Goal: Task Accomplishment & Management: Manage account settings

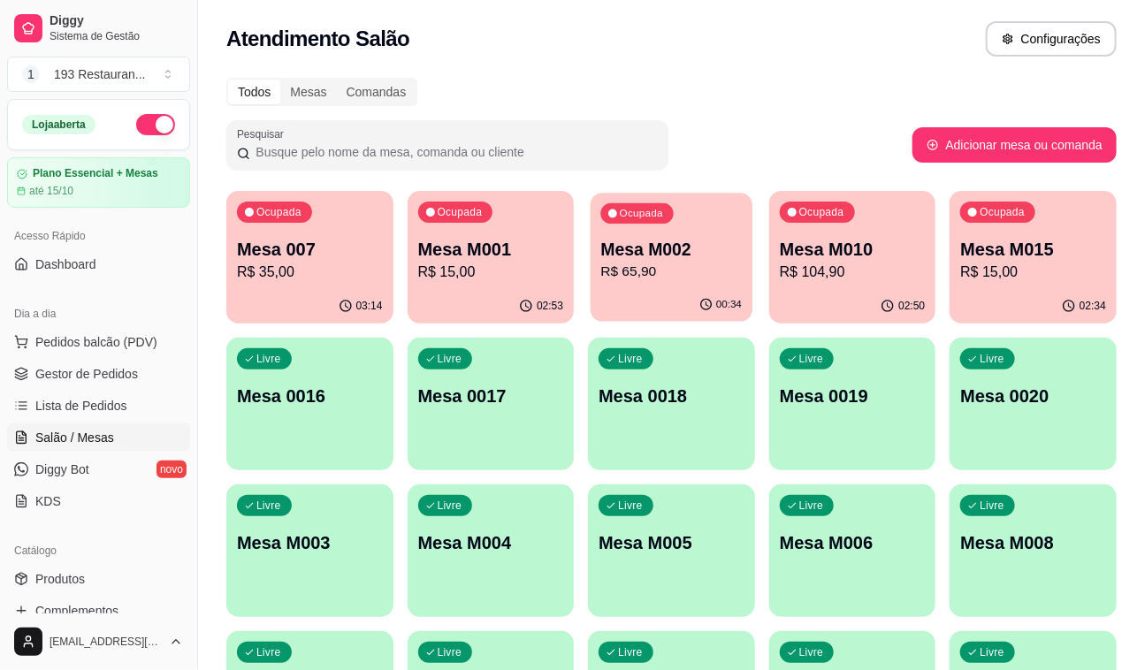
click at [647, 265] on p "R$ 65,90" at bounding box center [671, 272] width 141 height 20
click at [710, 325] on div "Ocupada Mesa 007 R$ 35,00 03:15 Ocupada Mesa M001 R$ 15,00 02:54 Ocupada Mesa M…" at bounding box center [671, 477] width 890 height 573
click at [714, 301] on icon "button" at bounding box center [707, 306] width 14 height 14
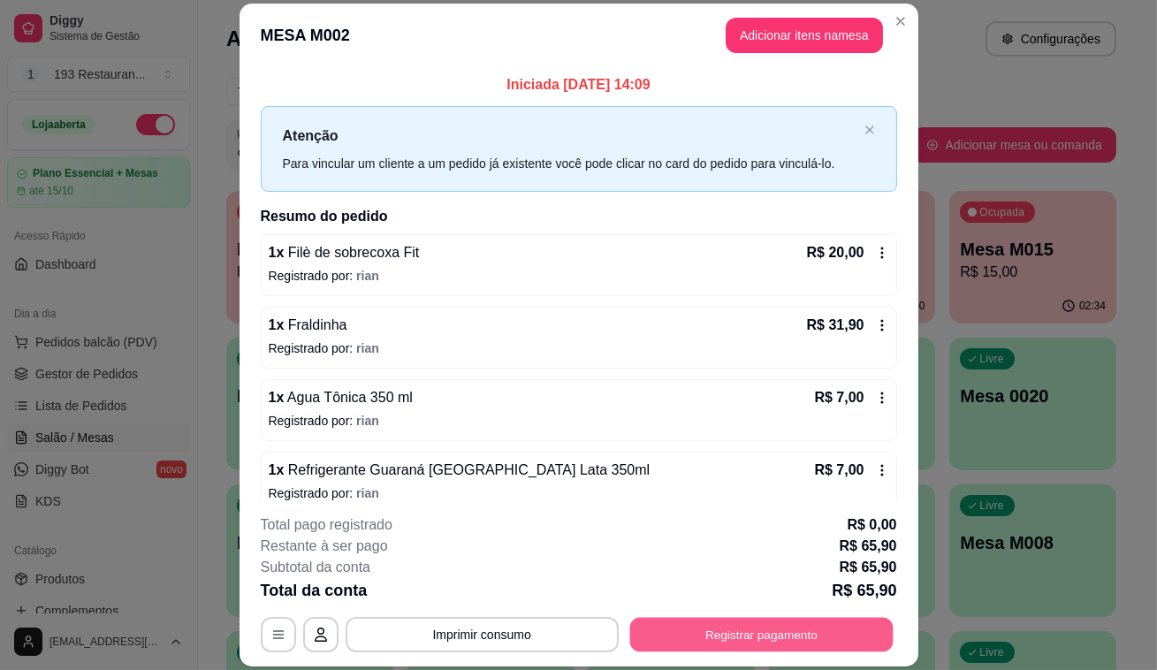
click at [709, 639] on button "Registrar pagamento" at bounding box center [760, 635] width 263 height 34
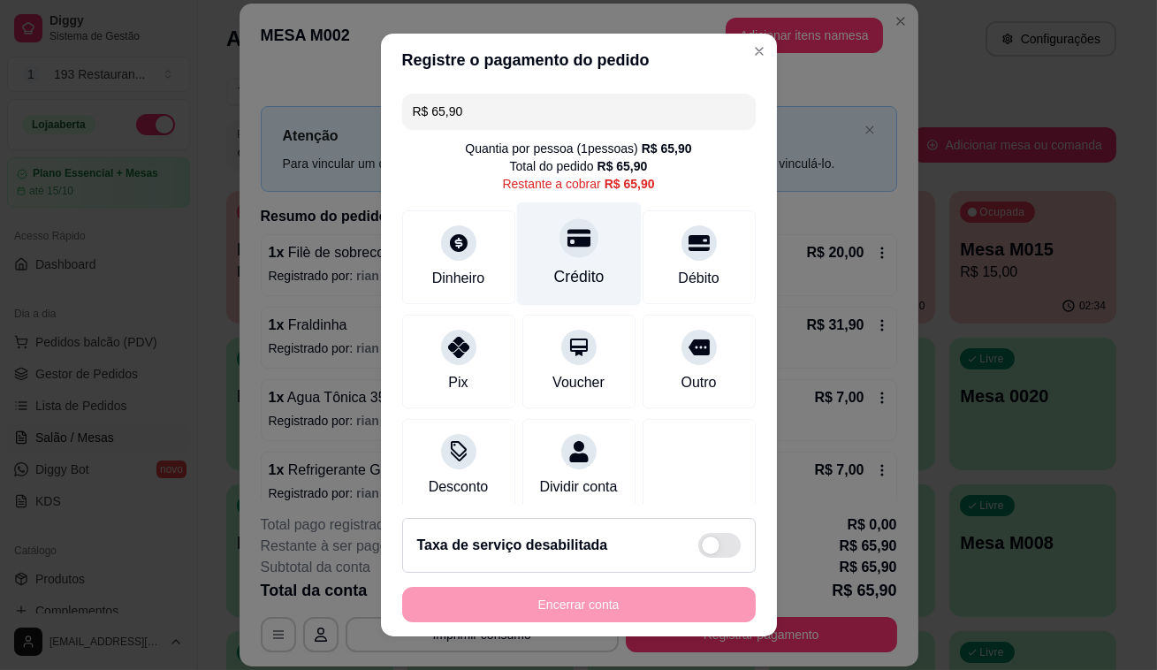
click at [576, 254] on div "Crédito" at bounding box center [578, 253] width 125 height 103
type input "R$ 0,00"
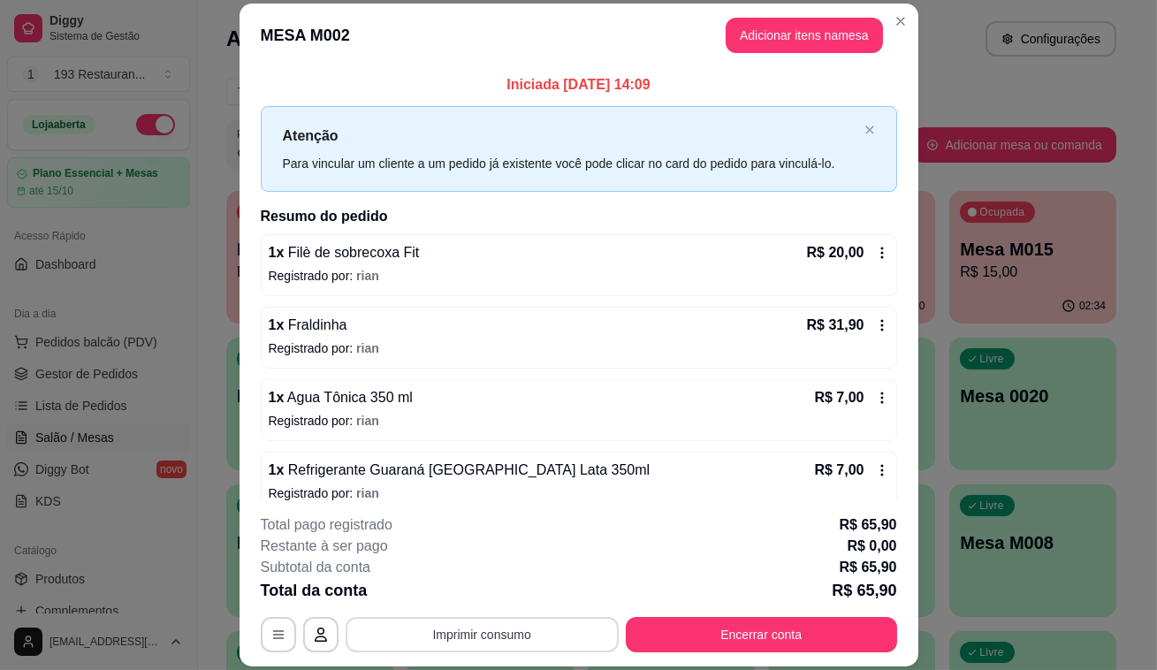
click at [448, 629] on button "Imprimir consumo" at bounding box center [482, 634] width 273 height 35
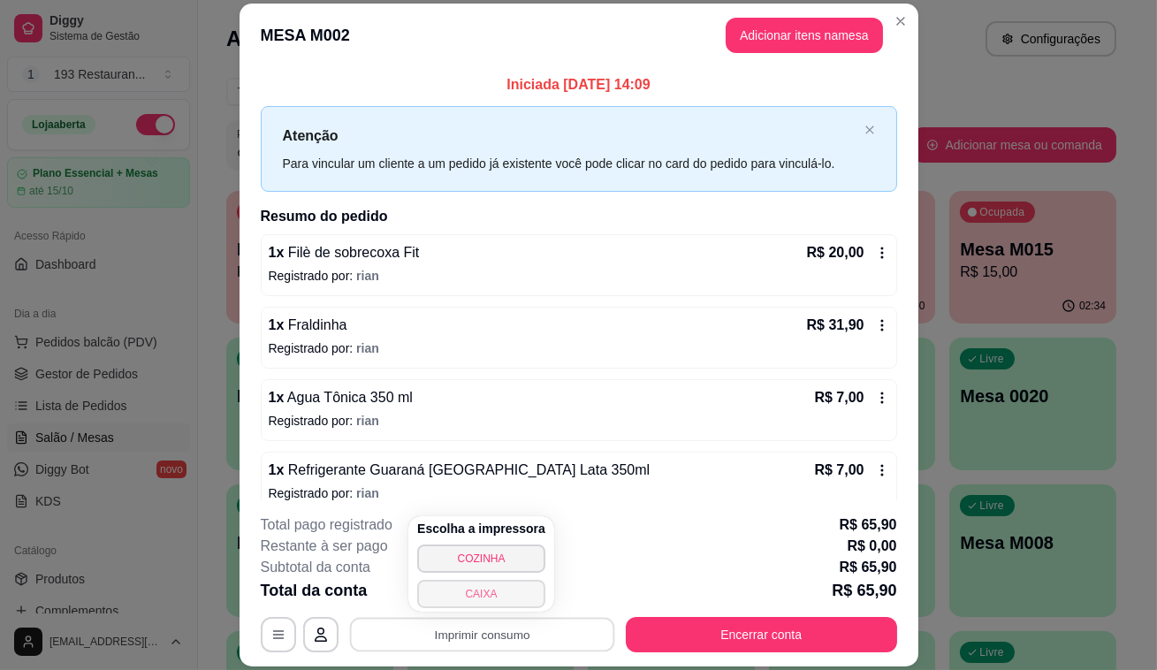
click at [486, 586] on button "CAIXA" at bounding box center [481, 594] width 128 height 28
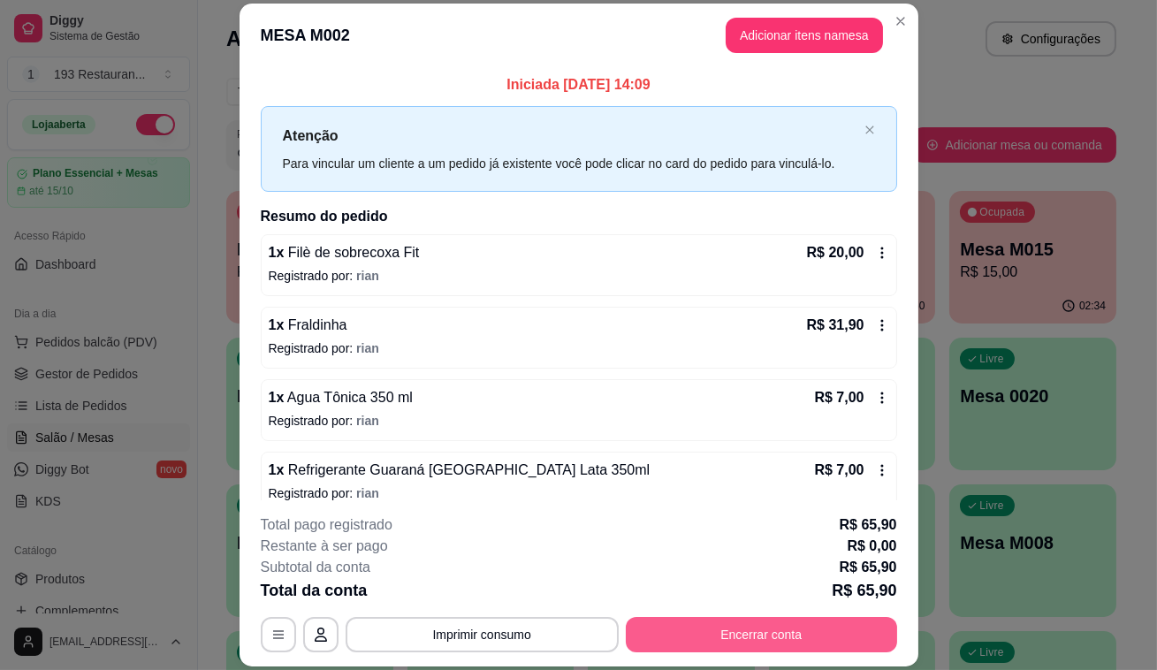
click at [758, 636] on button "Encerrar conta" at bounding box center [761, 634] width 271 height 35
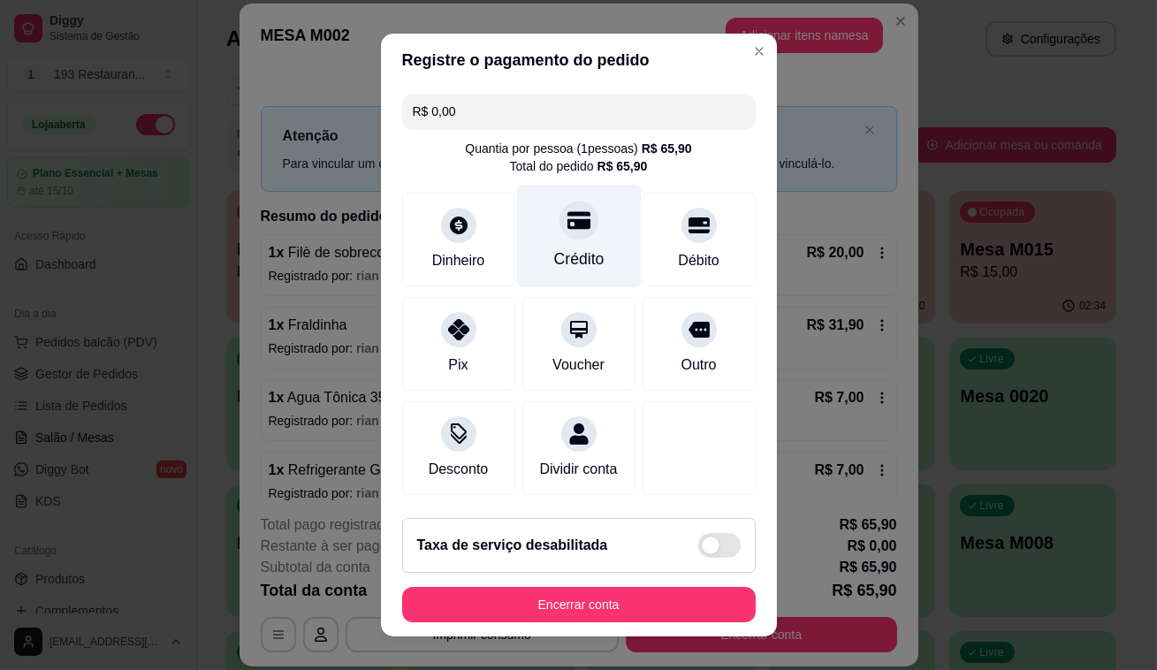
click at [571, 222] on icon at bounding box center [578, 220] width 23 height 18
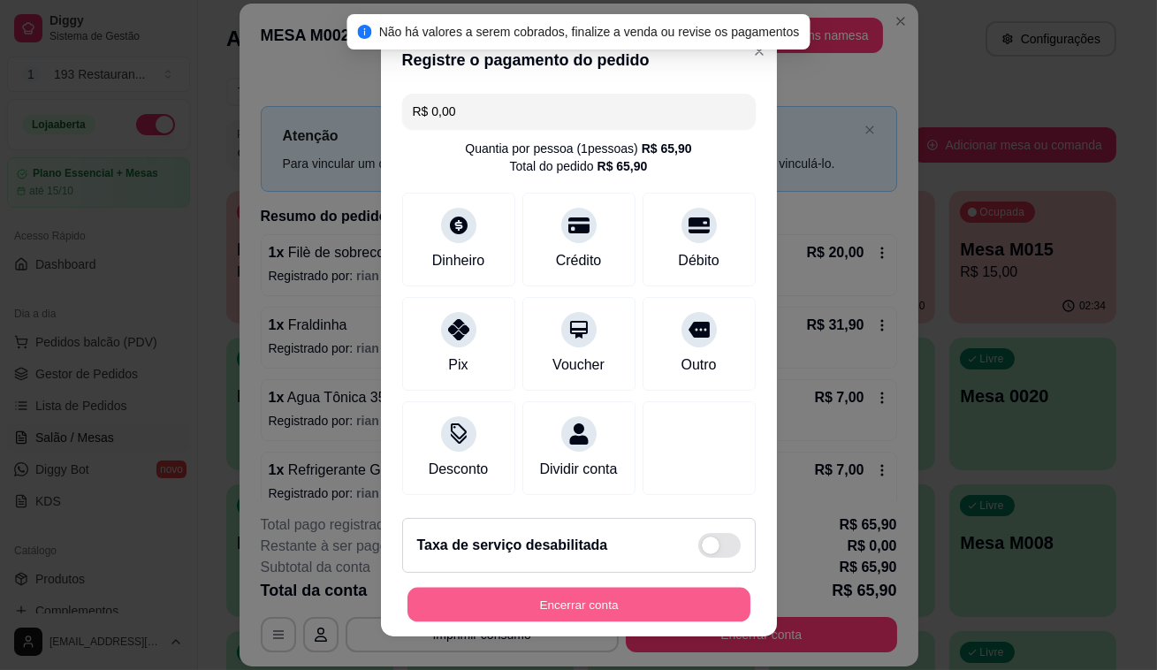
click at [596, 617] on button "Encerrar conta" at bounding box center [579, 605] width 343 height 34
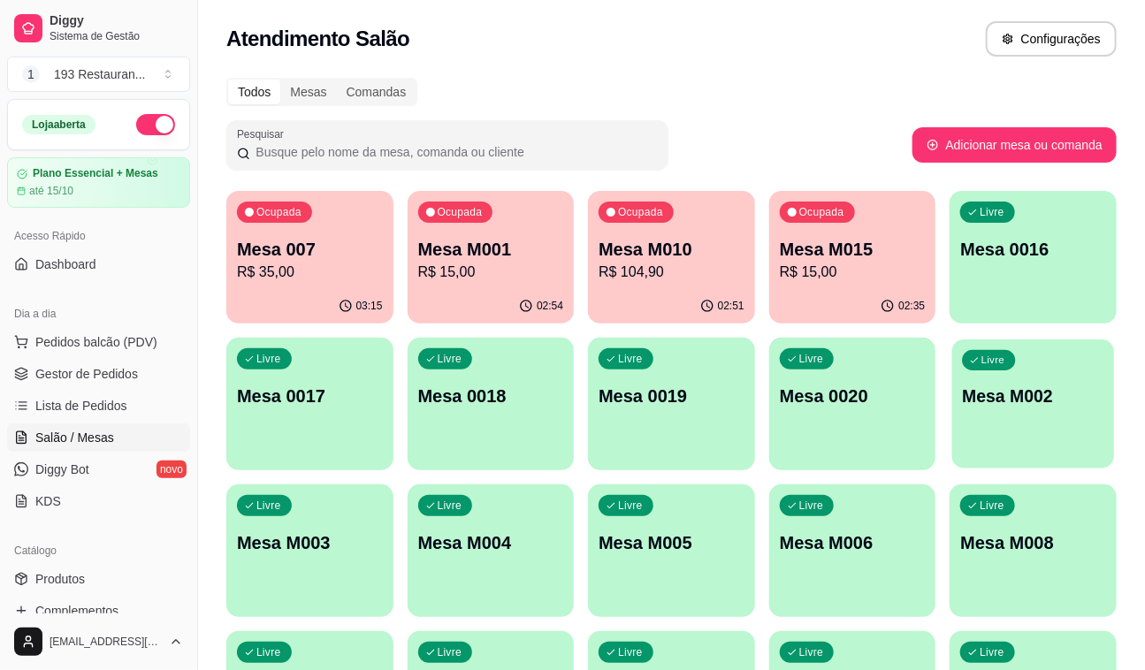
click at [963, 390] on p "Mesa M002" at bounding box center [1033, 397] width 141 height 24
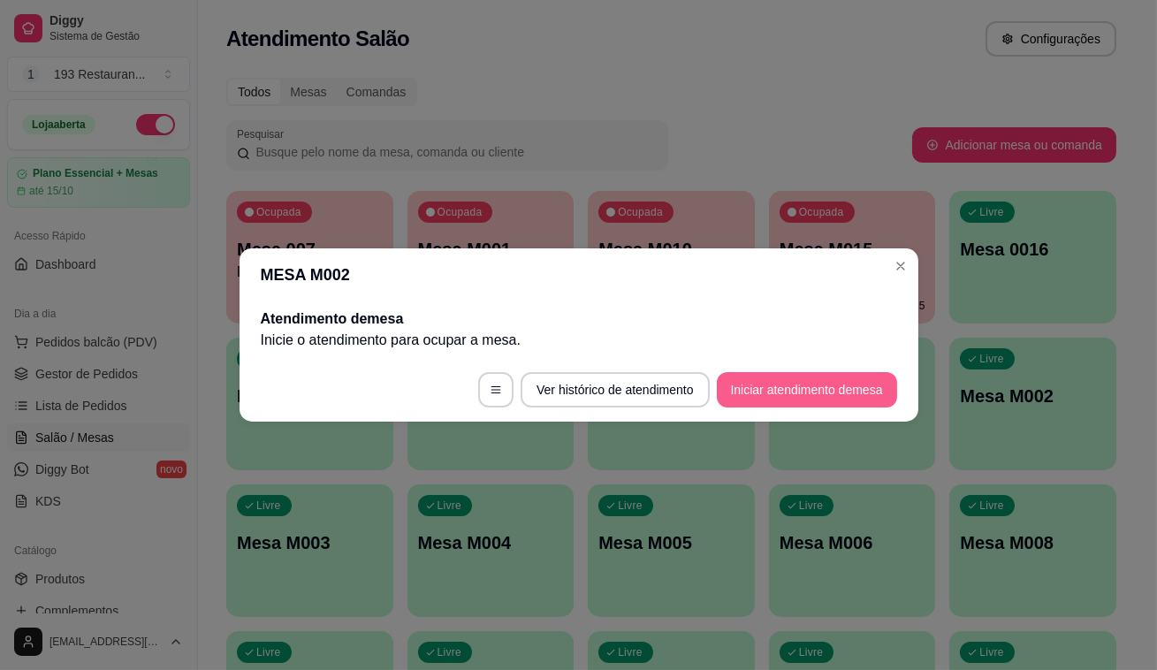
click at [883, 405] on button "Iniciar atendimento de mesa" at bounding box center [807, 389] width 180 height 35
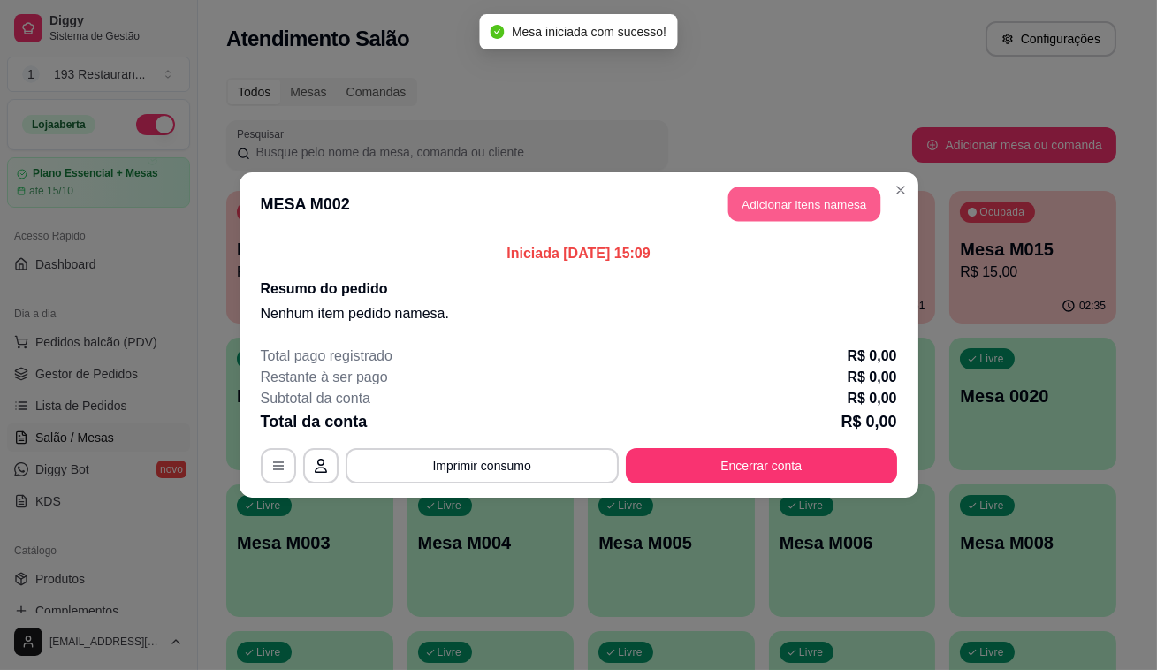
click at [770, 206] on button "Adicionar itens na mesa" at bounding box center [804, 204] width 152 height 34
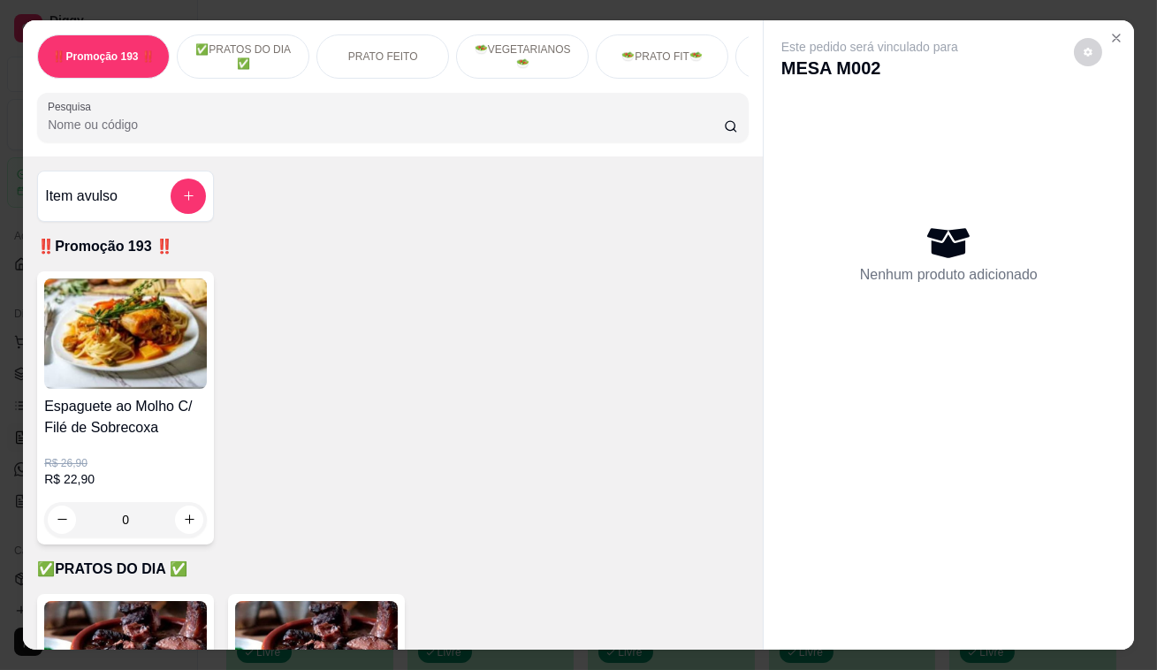
click at [592, 257] on p "‼️Promoção 193 ‼️" at bounding box center [393, 246] width 712 height 21
click at [1109, 31] on icon "Close" at bounding box center [1116, 38] width 14 height 14
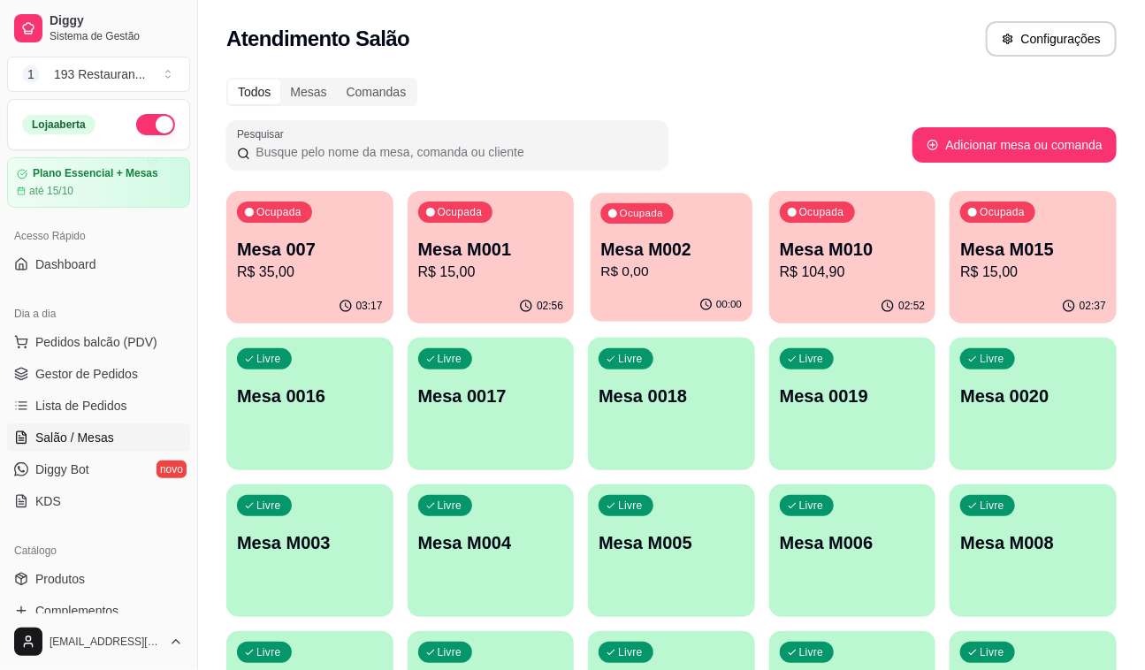
click at [647, 276] on p "R$ 0,00" at bounding box center [671, 272] width 141 height 20
click at [1017, 223] on div "Ocupada Mesa M015 R$ 15,00" at bounding box center [1033, 240] width 162 height 95
click at [883, 614] on div "button" at bounding box center [852, 606] width 167 height 21
